Goal: Task Accomplishment & Management: Use online tool/utility

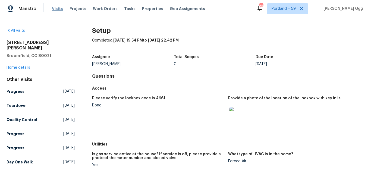
click at [54, 9] on span "Visits" at bounding box center [57, 8] width 11 height 5
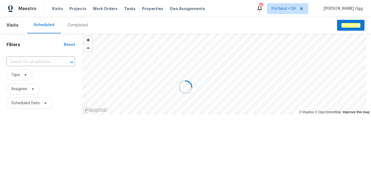
click at [74, 20] on div "Completed" at bounding box center [77, 25] width 33 height 16
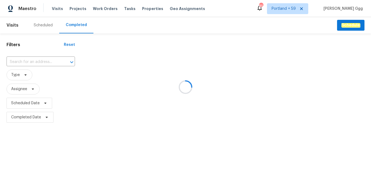
click at [73, 24] on div at bounding box center [185, 87] width 371 height 174
click at [31, 59] on div at bounding box center [185, 87] width 371 height 174
drag, startPoint x: 23, startPoint y: 58, endPoint x: 18, endPoint y: 59, distance: 5.7
click at [18, 59] on div at bounding box center [185, 87] width 371 height 174
click at [36, 60] on div at bounding box center [185, 87] width 371 height 174
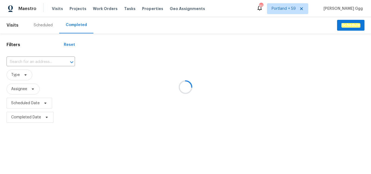
drag, startPoint x: 36, startPoint y: 60, endPoint x: 27, endPoint y: 60, distance: 9.8
click at [27, 60] on div at bounding box center [185, 87] width 371 height 174
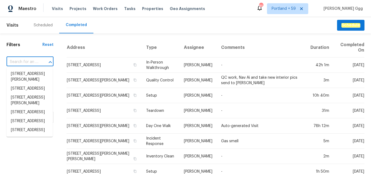
paste input "[STREET_ADDRESS]"
type input "[STREET_ADDRESS]"
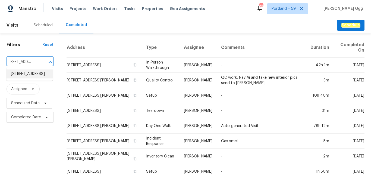
click at [20, 75] on li "[STREET_ADDRESS]" at bounding box center [30, 73] width 46 height 9
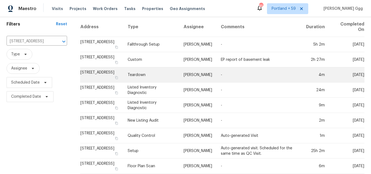
scroll to position [44, 0]
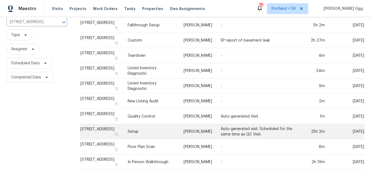
click at [147, 126] on td "Setup" at bounding box center [151, 131] width 56 height 15
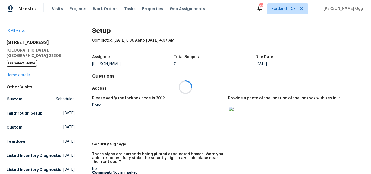
click at [16, 68] on div at bounding box center [185, 87] width 371 height 174
click at [16, 73] on link "Home details" at bounding box center [19, 75] width 24 height 4
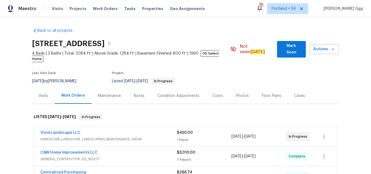
click at [239, 93] on div "Photos" at bounding box center [242, 95] width 13 height 5
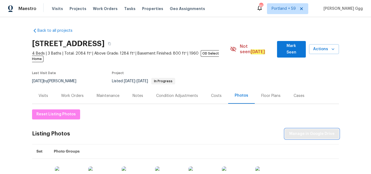
click at [319, 130] on span "Manage in Google Drive" at bounding box center [311, 133] width 45 height 7
click at [332, 49] on button "Actions" at bounding box center [324, 49] width 30 height 10
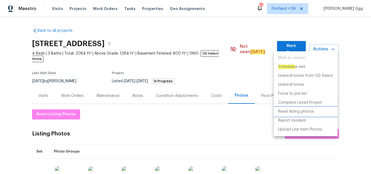
click at [298, 110] on p "Reset listing photos" at bounding box center [296, 112] width 36 height 6
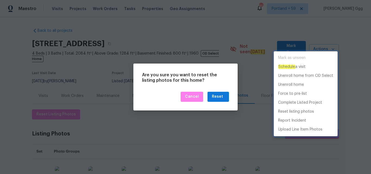
click at [218, 97] on div at bounding box center [185, 87] width 371 height 174
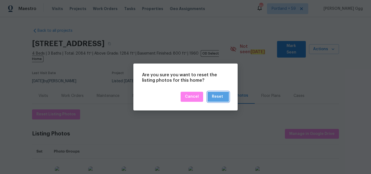
click at [218, 97] on div "Reset" at bounding box center [217, 96] width 11 height 7
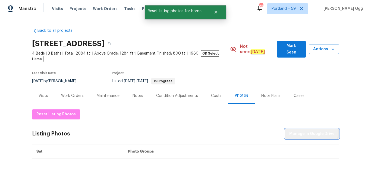
click at [310, 130] on span "Manage in Google Drive" at bounding box center [311, 133] width 45 height 7
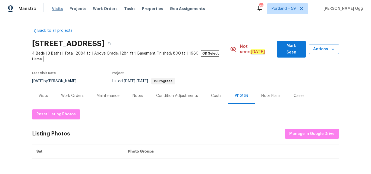
click at [54, 8] on span "Visits" at bounding box center [57, 8] width 11 height 5
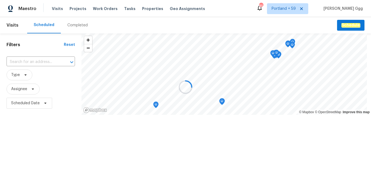
click at [75, 24] on div at bounding box center [185, 87] width 371 height 174
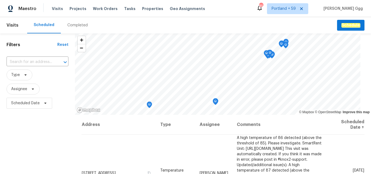
click at [75, 24] on div "Completed" at bounding box center [77, 25] width 20 height 5
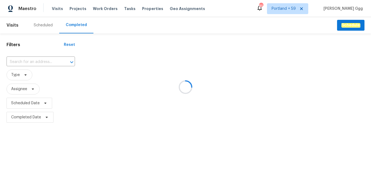
click at [27, 60] on div at bounding box center [185, 87] width 371 height 174
drag, startPoint x: 27, startPoint y: 60, endPoint x: 20, endPoint y: 60, distance: 7.1
click at [20, 60] on div at bounding box center [185, 87] width 371 height 174
click at [15, 58] on div at bounding box center [185, 87] width 371 height 174
click at [15, 60] on div at bounding box center [185, 87] width 371 height 174
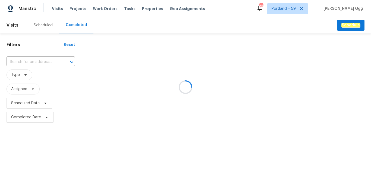
drag, startPoint x: 15, startPoint y: 60, endPoint x: 10, endPoint y: 62, distance: 5.3
click at [10, 62] on div at bounding box center [185, 87] width 371 height 174
click at [30, 61] on div at bounding box center [185, 87] width 371 height 174
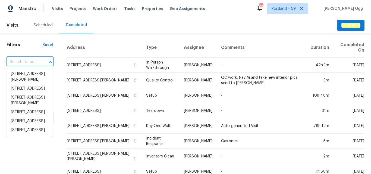
paste input "[STREET_ADDRESS]"
type input "[STREET_ADDRESS]"
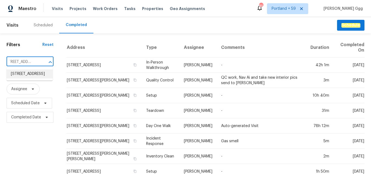
click at [25, 77] on li "[STREET_ADDRESS]" at bounding box center [30, 73] width 46 height 9
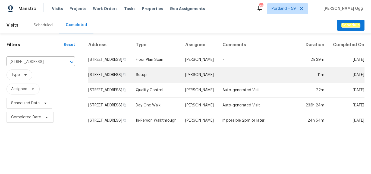
click at [152, 79] on td "Setup" at bounding box center [155, 74] width 49 height 15
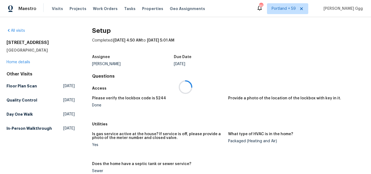
click at [19, 63] on div at bounding box center [185, 87] width 371 height 174
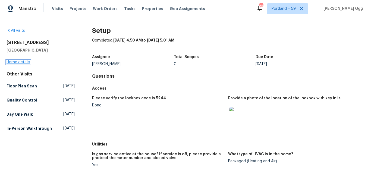
click at [19, 62] on link "Home details" at bounding box center [19, 62] width 24 height 4
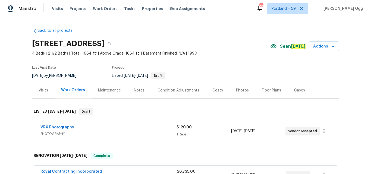
click at [236, 90] on div "Photos" at bounding box center [242, 90] width 13 height 5
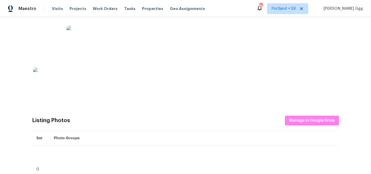
scroll to position [217, 0]
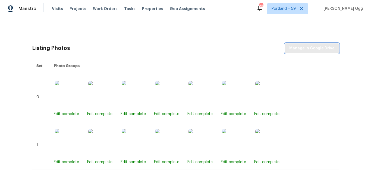
click at [309, 51] on span "Manage in Google Drive" at bounding box center [311, 48] width 45 height 7
click at [305, 44] on button "Manage in Google Drive" at bounding box center [312, 48] width 54 height 10
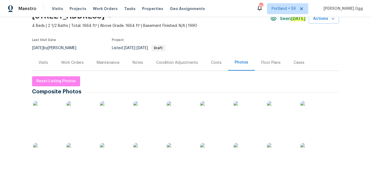
scroll to position [0, 0]
